Goal: Information Seeking & Learning: Learn about a topic

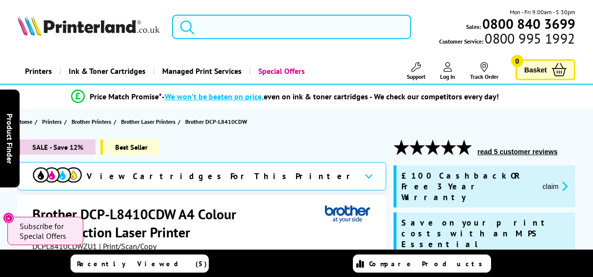
click at [250, 27] on input "search" at bounding box center [291, 27] width 239 height 25
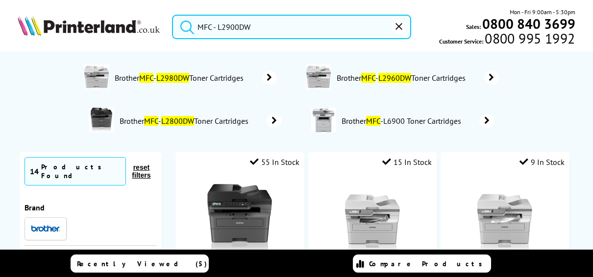
type input "MFC - L2900DW"
click at [172, 15] on button "submit" at bounding box center [184, 26] width 25 height 22
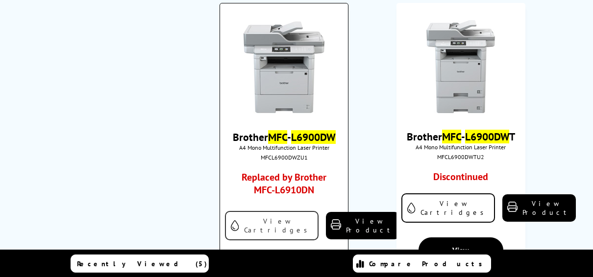
scroll to position [2058, 0]
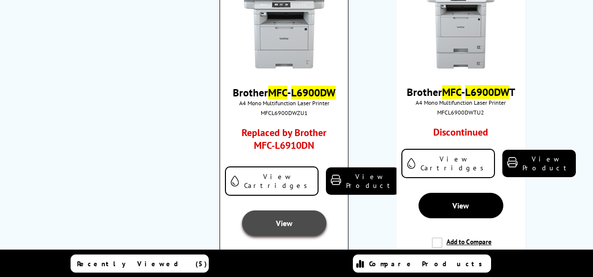
click at [269, 211] on link "View" at bounding box center [284, 223] width 84 height 25
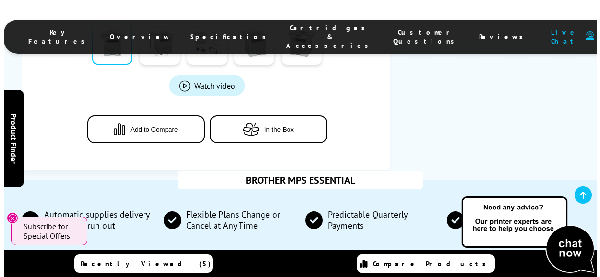
scroll to position [392, 0]
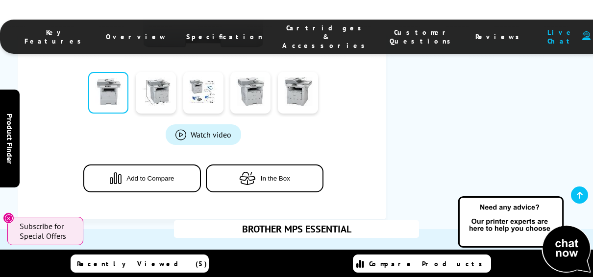
click at [217, 130] on span "Watch video" at bounding box center [211, 135] width 41 height 10
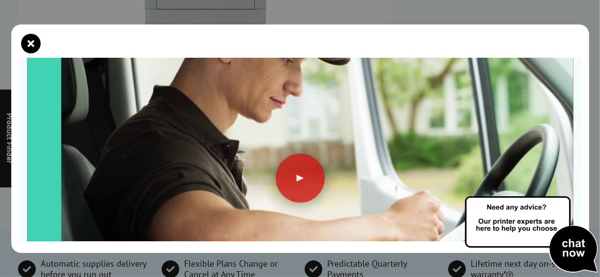
scroll to position [147, 0]
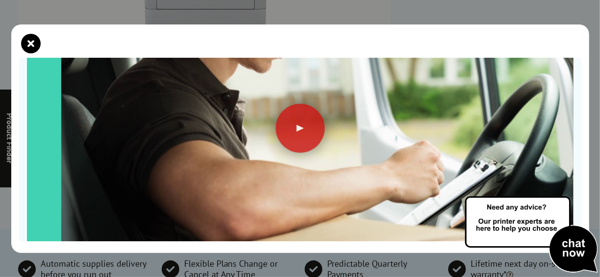
click at [307, 140] on div at bounding box center [300, 128] width 49 height 49
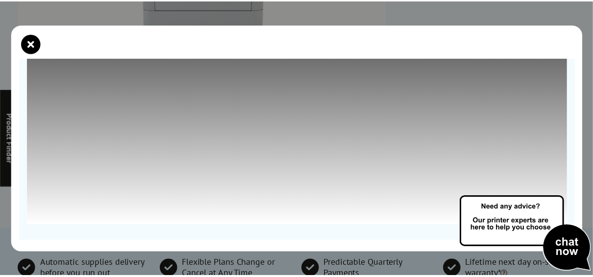
scroll to position [0, 0]
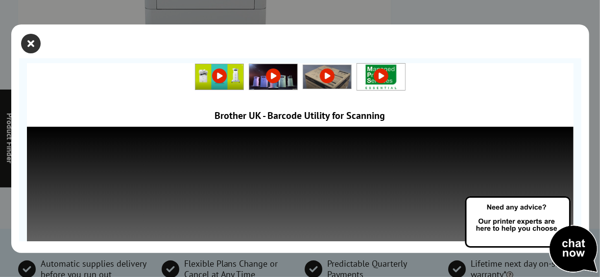
click at [34, 45] on icon "close modal" at bounding box center [32, 44] width 20 height 20
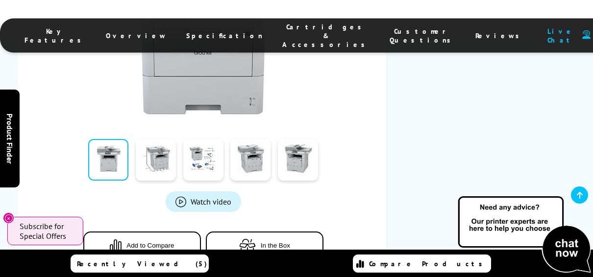
scroll to position [245, 0]
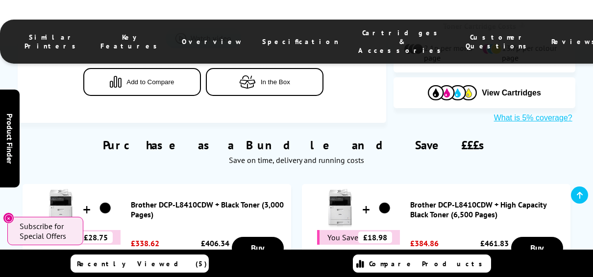
scroll to position [632, 0]
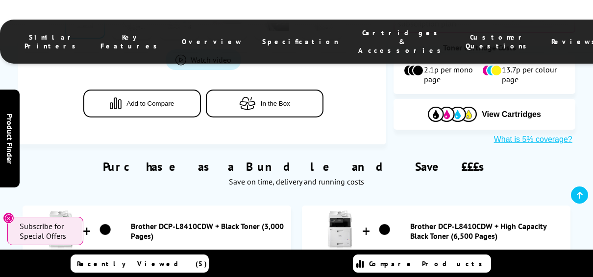
click at [217, 221] on link "Brother DCP-L8410CDW + Black Toner (3,000 Pages)" at bounding box center [208, 231] width 155 height 20
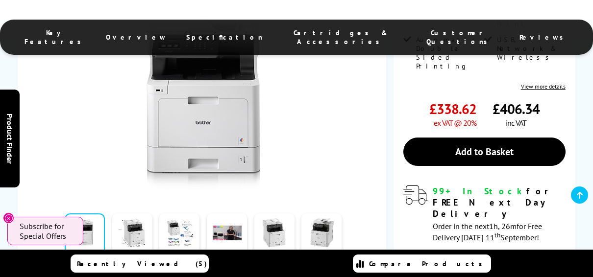
scroll to position [294, 0]
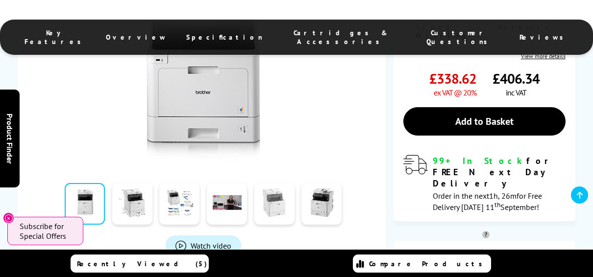
click at [288, 195] on link at bounding box center [274, 204] width 40 height 42
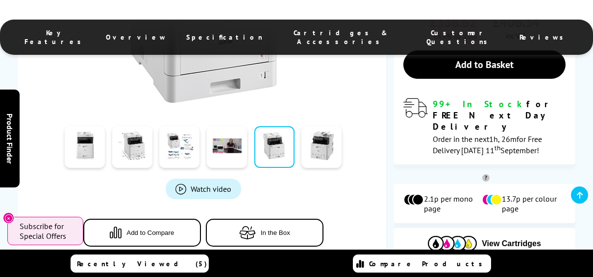
scroll to position [343, 0]
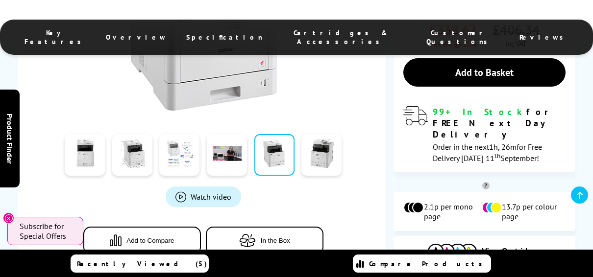
click at [189, 141] on link at bounding box center [179, 155] width 40 height 42
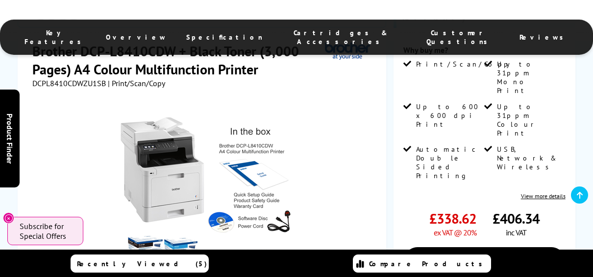
scroll to position [147, 0]
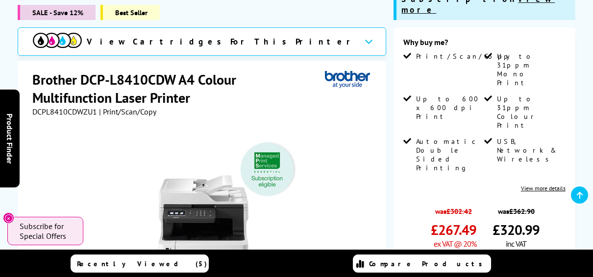
scroll to position [195, 0]
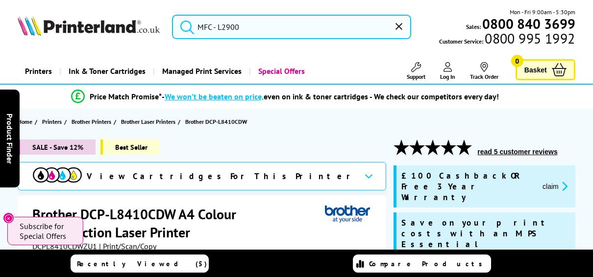
click at [304, 93] on div "- We won’t be beaten on price, even on ink & toner cartridges - We check our co…" at bounding box center [330, 97] width 337 height 10
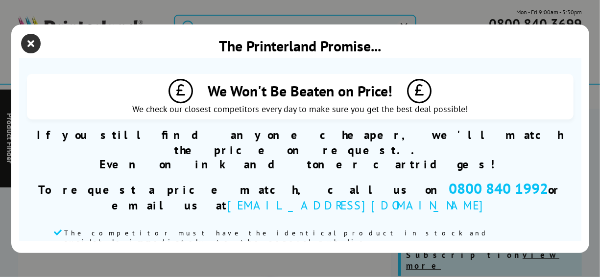
click at [28, 40] on icon "close modal" at bounding box center [32, 44] width 20 height 20
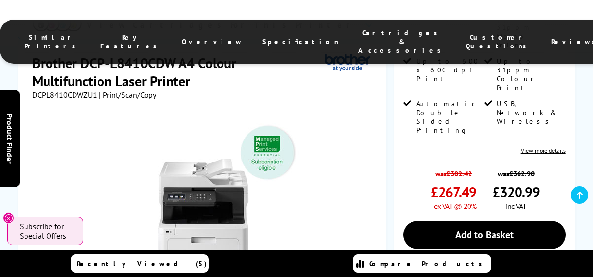
scroll to position [294, 0]
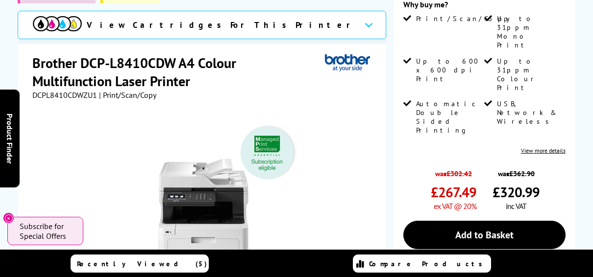
type input "MFC - L2"
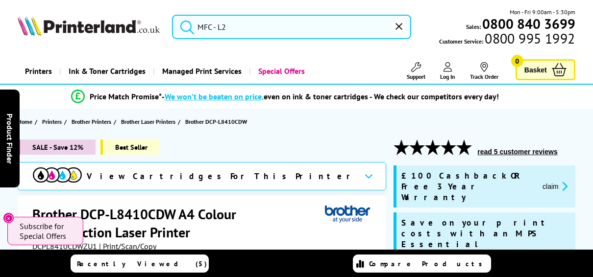
click at [246, 113] on section "Home Printers Brother Printers Brother Laser Printers Brother DCP-L8410CDW" at bounding box center [296, 122] width 593 height 26
